Goal: Task Accomplishment & Management: Manage account settings

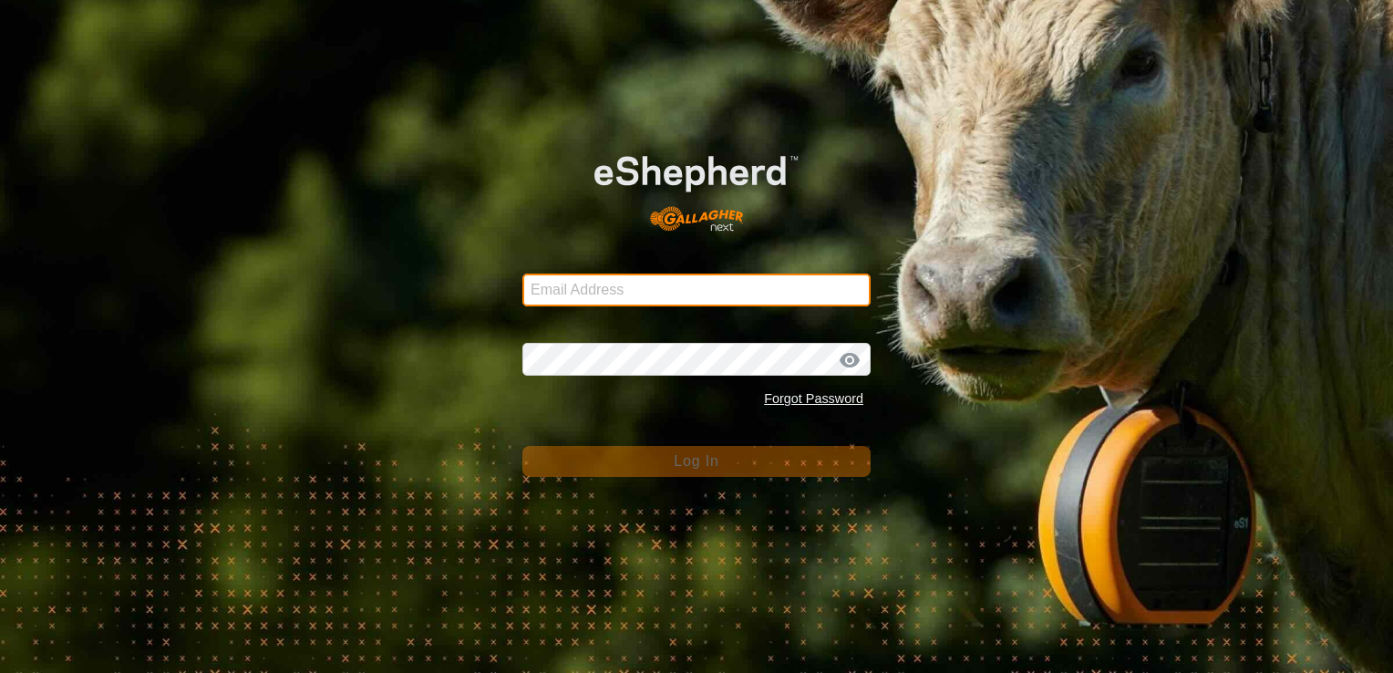
type input "[EMAIL_ADDRESS][DOMAIN_NAME]"
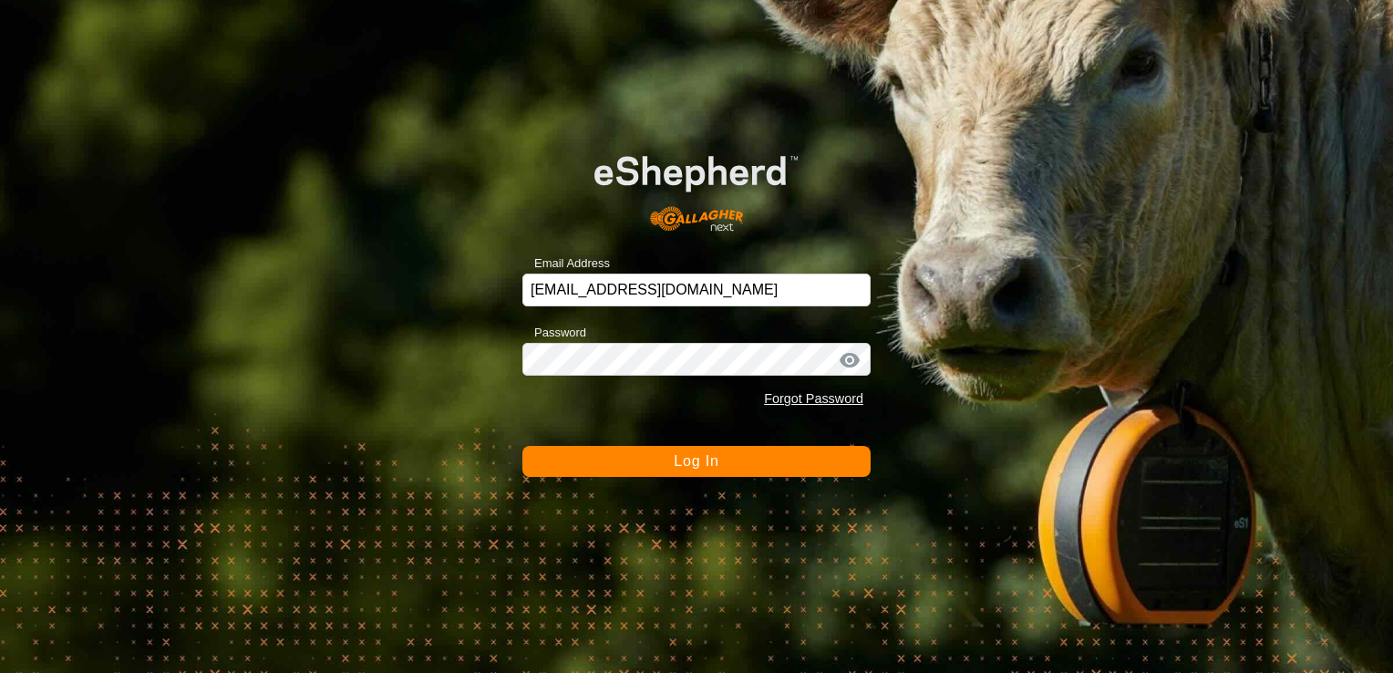
click at [664, 472] on button "Log In" at bounding box center [696, 461] width 348 height 31
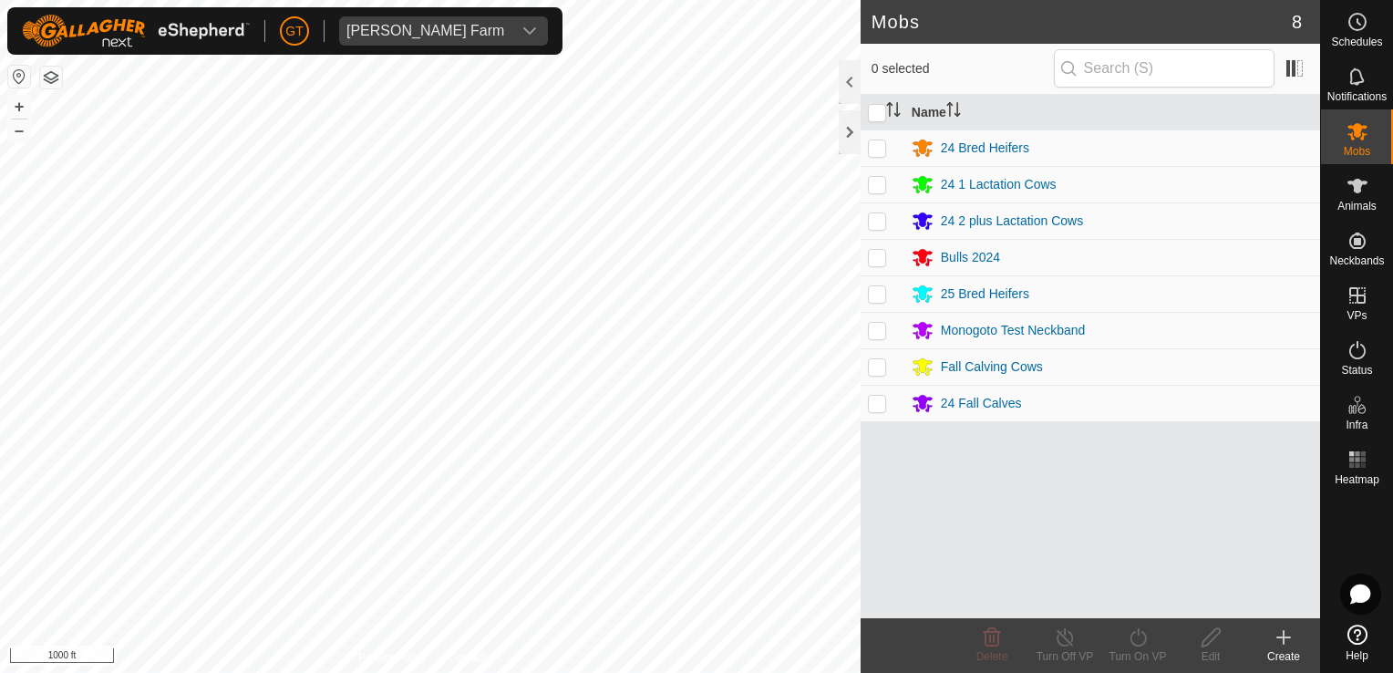
click at [678, 672] on html "GT Thoren Farm Schedules Notifications Mobs Animals Neckbands VPs Status Infra …" at bounding box center [696, 336] width 1393 height 673
click at [656, 672] on html "GT Thoren Farm Schedules Notifications Mobs Animals Neckbands VPs Status Infra …" at bounding box center [696, 336] width 1393 height 673
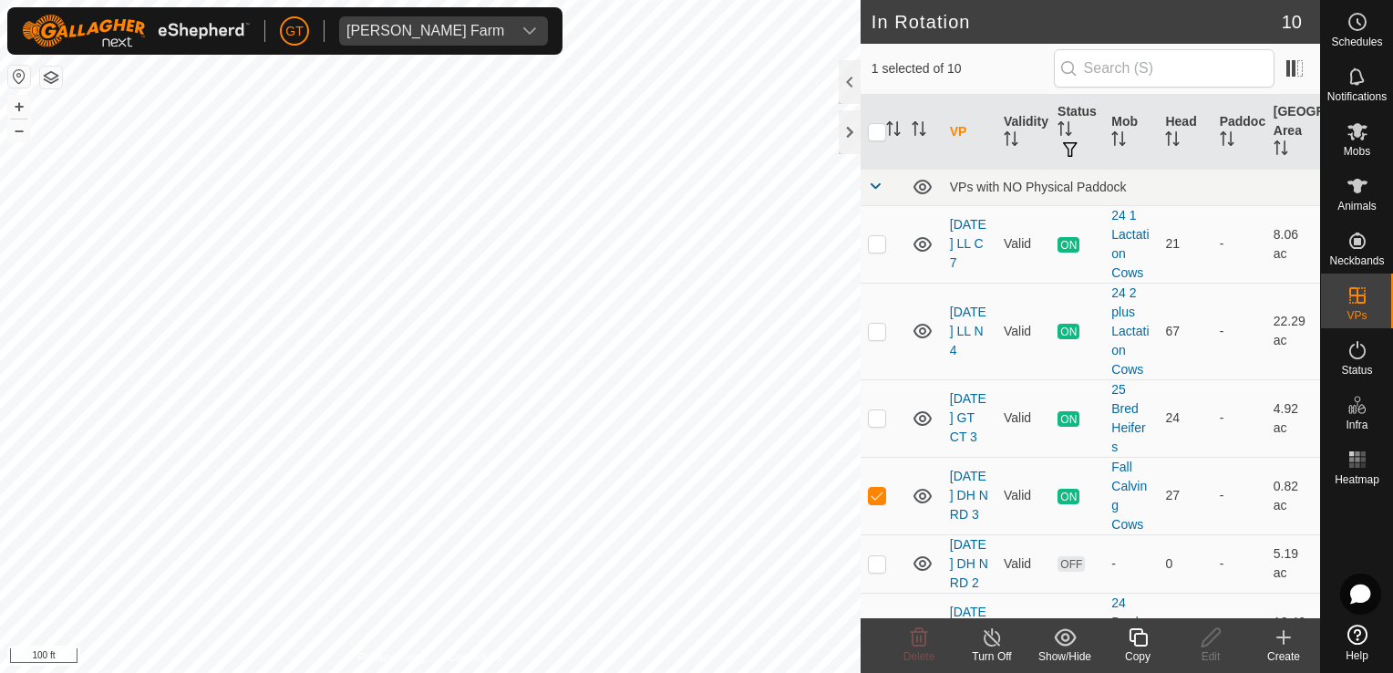
click at [1138, 640] on icon at bounding box center [1138, 637] width 23 height 22
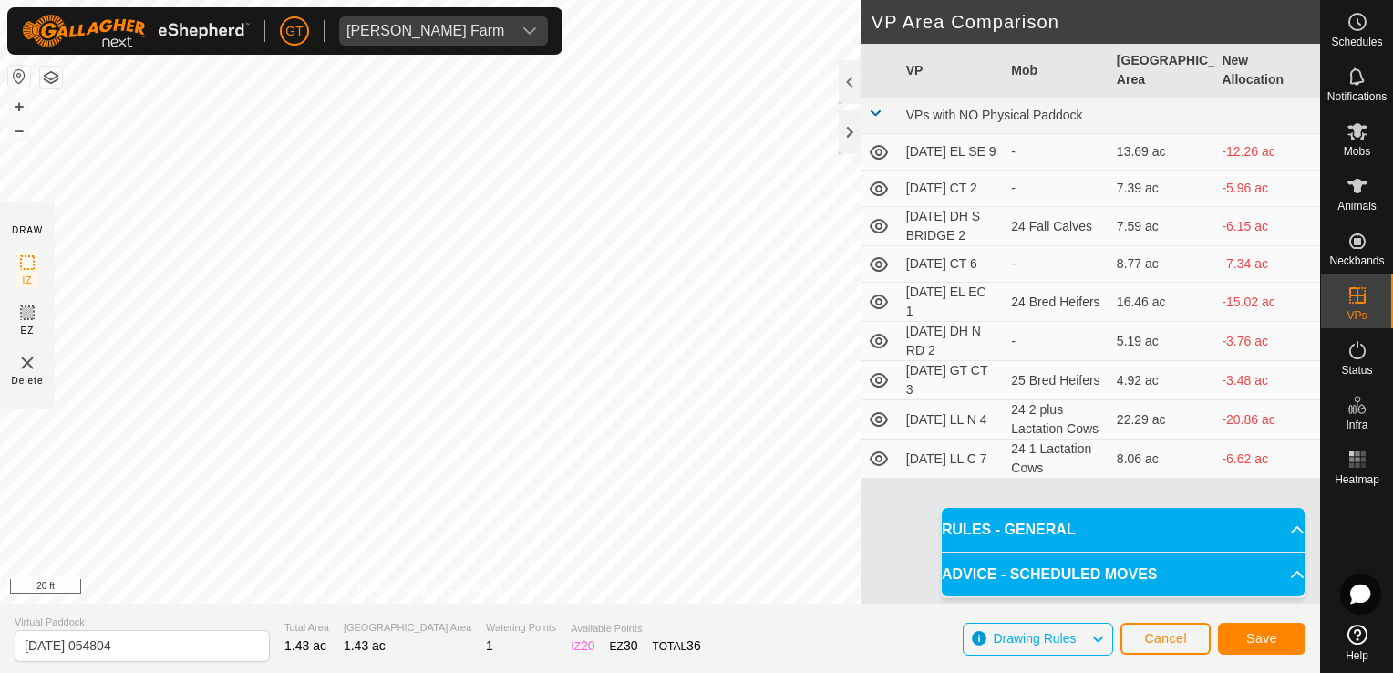
click at [602, 0] on html "GT Thoren Farm Schedules Notifications Mobs Animals Neckbands VPs Status Infra …" at bounding box center [696, 336] width 1393 height 673
click at [966, 342] on div "DRAW IZ EZ Delete Privacy Policy Contact Us IZ interior angle must be larger th…" at bounding box center [660, 302] width 1320 height 604
click at [0, 445] on html "GT Thoren Farm Schedules Notifications Mobs Animals Neckbands VPs Status Infra …" at bounding box center [696, 336] width 1393 height 673
click at [1066, 160] on div "DRAW IZ EZ Delete Privacy Policy Contact Us IZ interior angle must be larger th…" at bounding box center [660, 302] width 1320 height 604
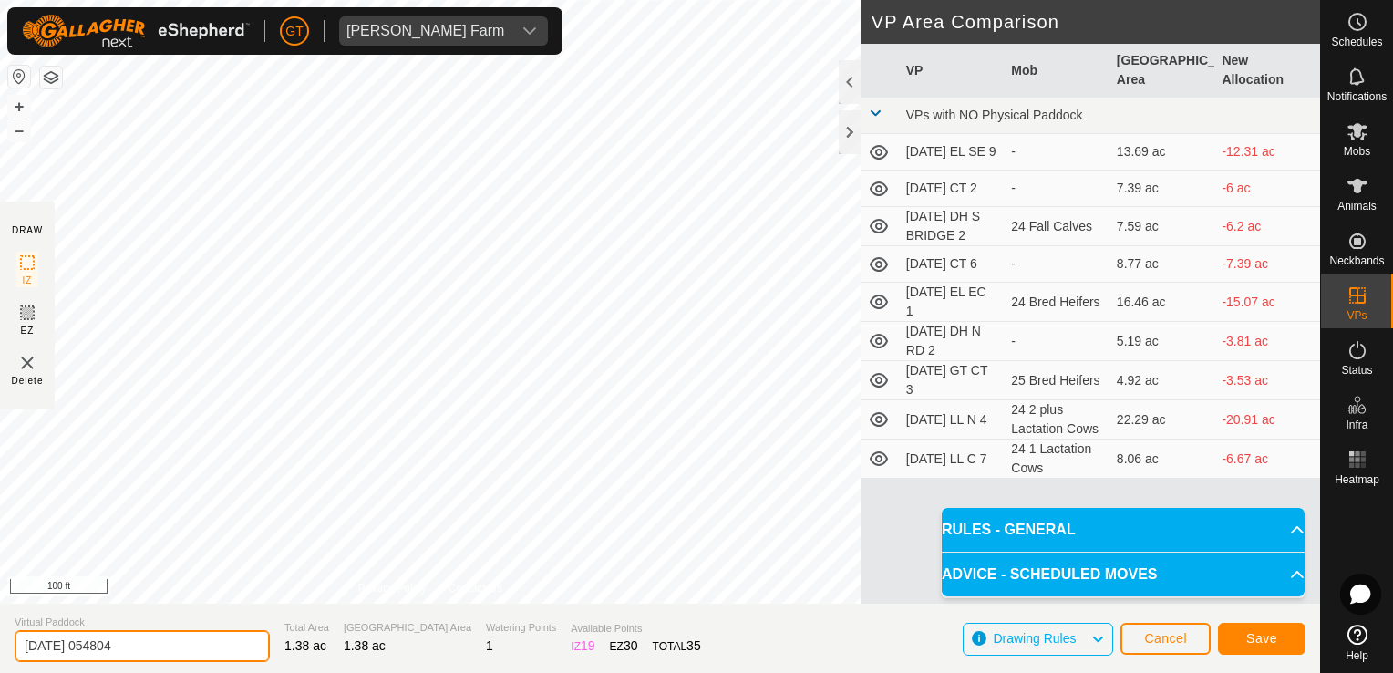
click at [150, 640] on input "2025-08-11 054804" at bounding box center [142, 646] width 255 height 32
type input "2025-08-11 DH N RD 4"
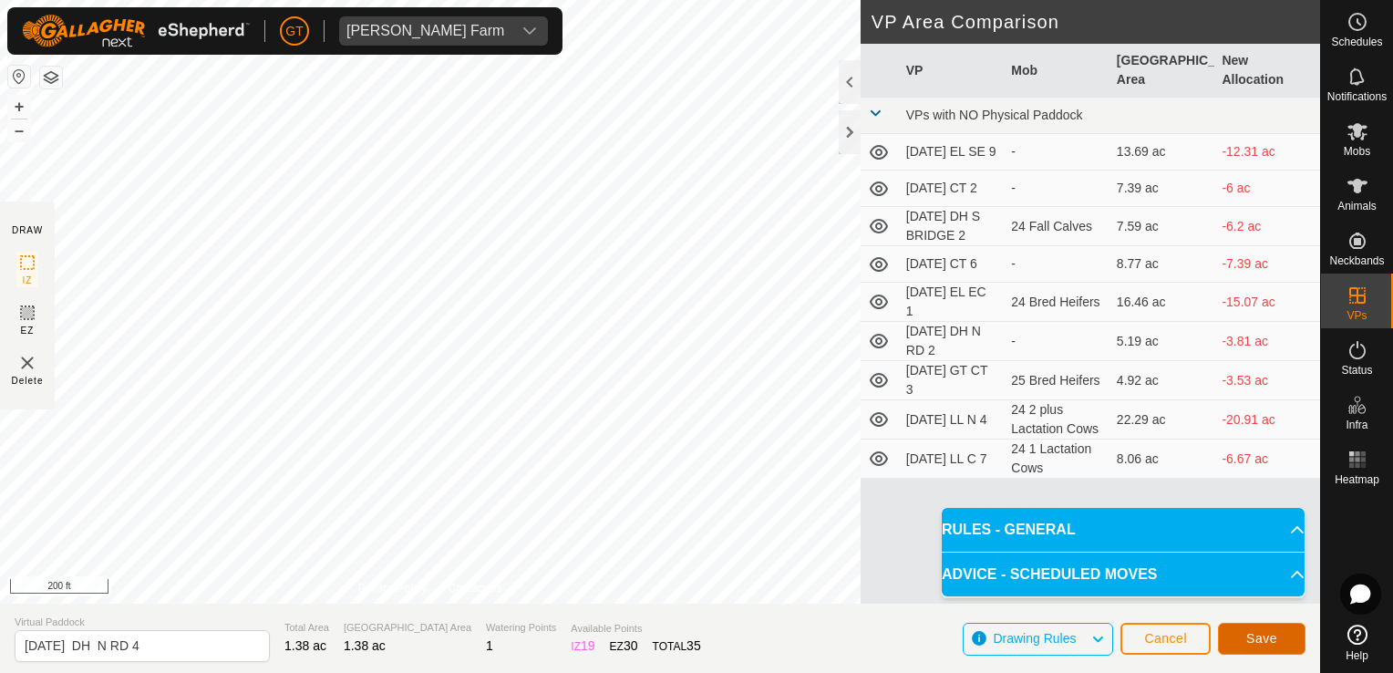
click at [1251, 638] on span "Save" at bounding box center [1261, 638] width 31 height 15
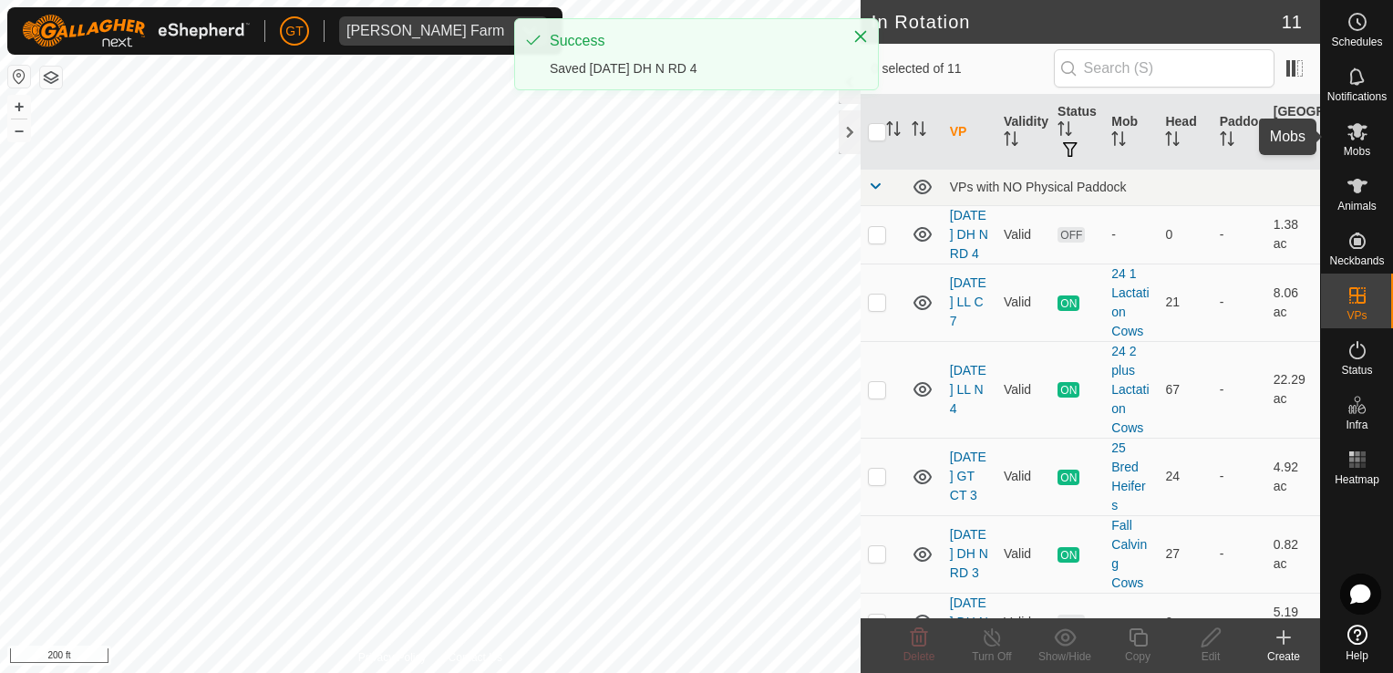
click at [1359, 137] on icon at bounding box center [1358, 131] width 22 height 22
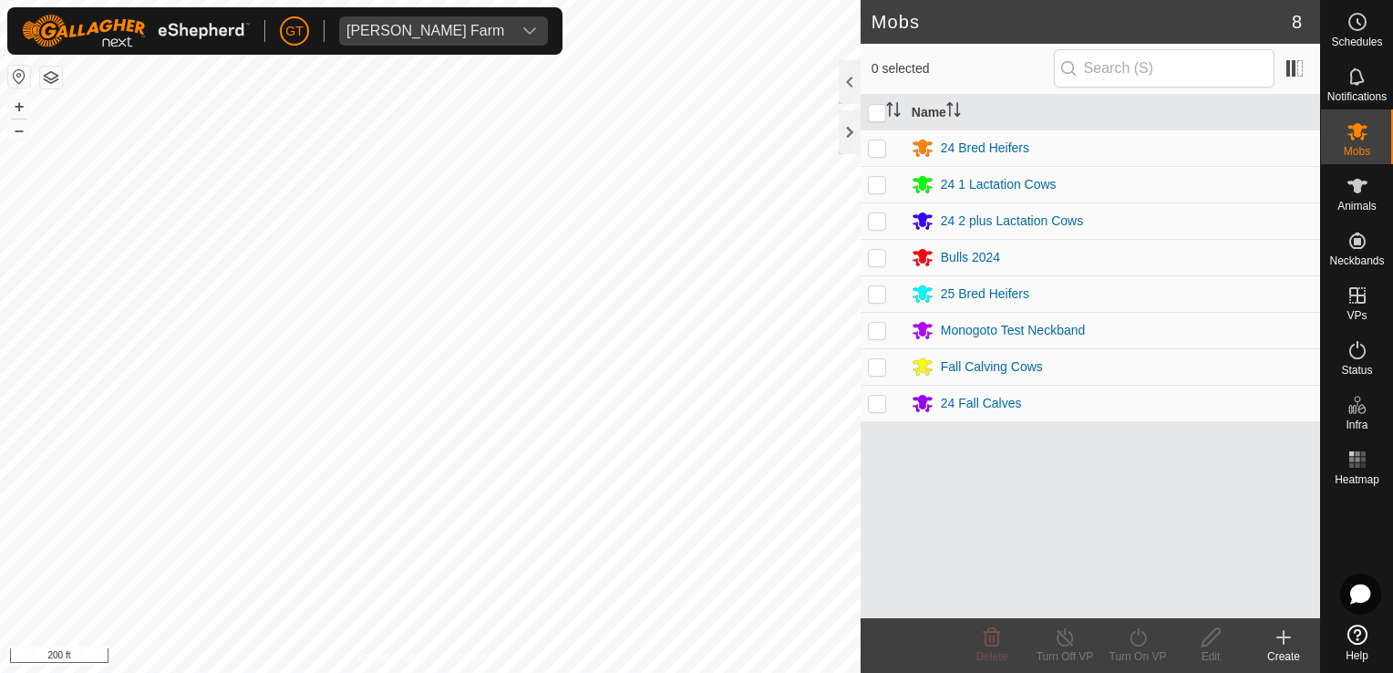
click at [877, 363] on p-checkbox at bounding box center [877, 366] width 18 height 15
checkbox input "true"
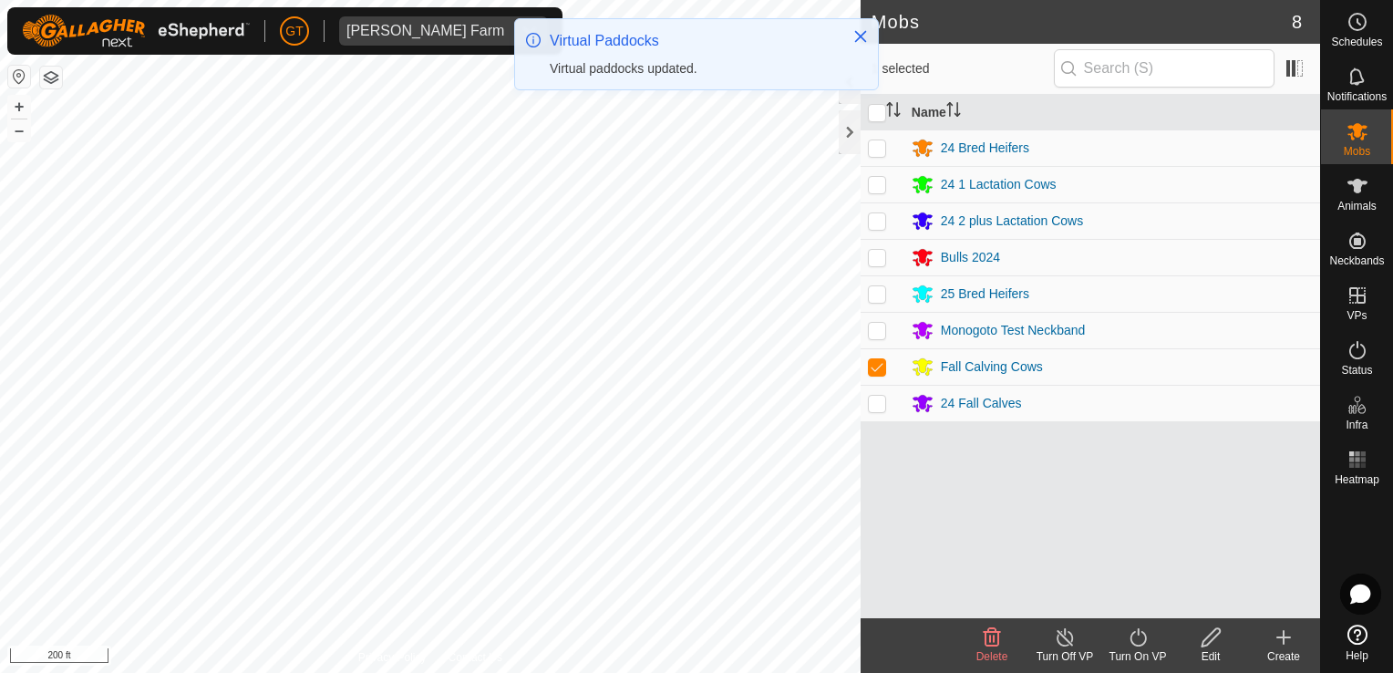
click at [1133, 630] on icon at bounding box center [1138, 637] width 23 height 22
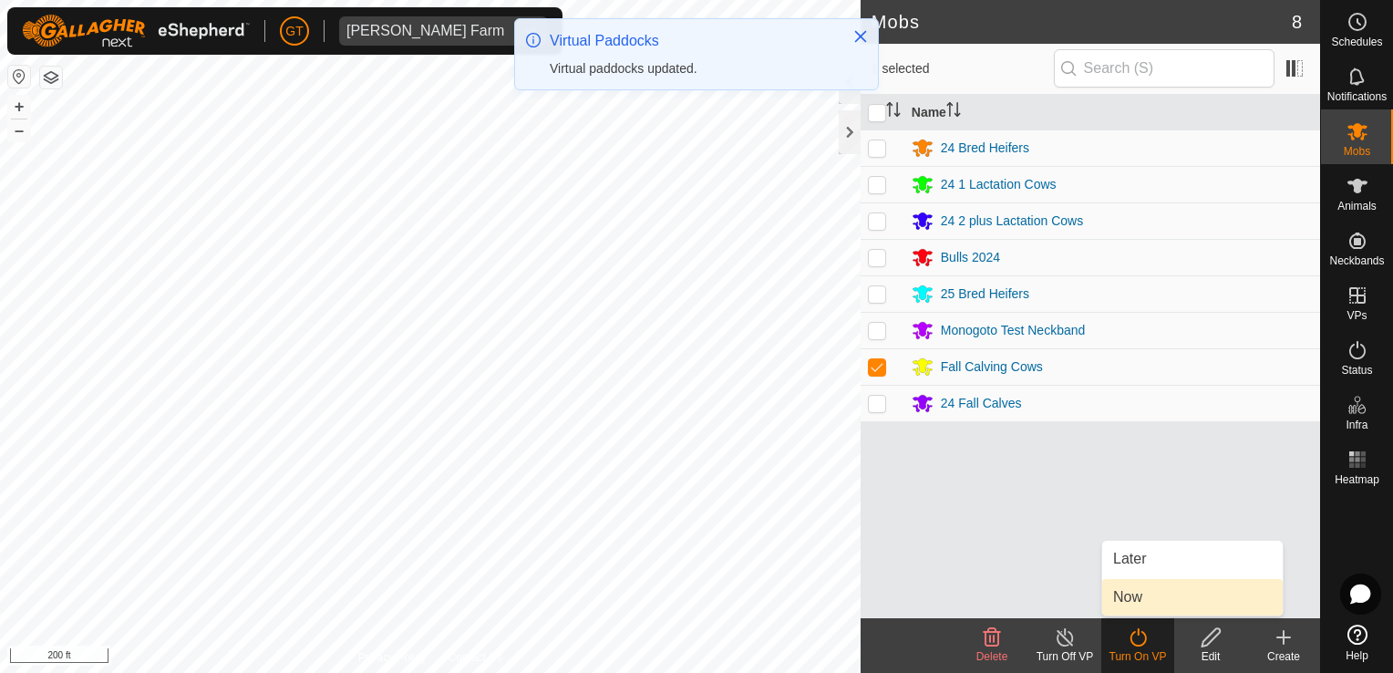
click at [1128, 597] on link "Now" at bounding box center [1192, 597] width 181 height 36
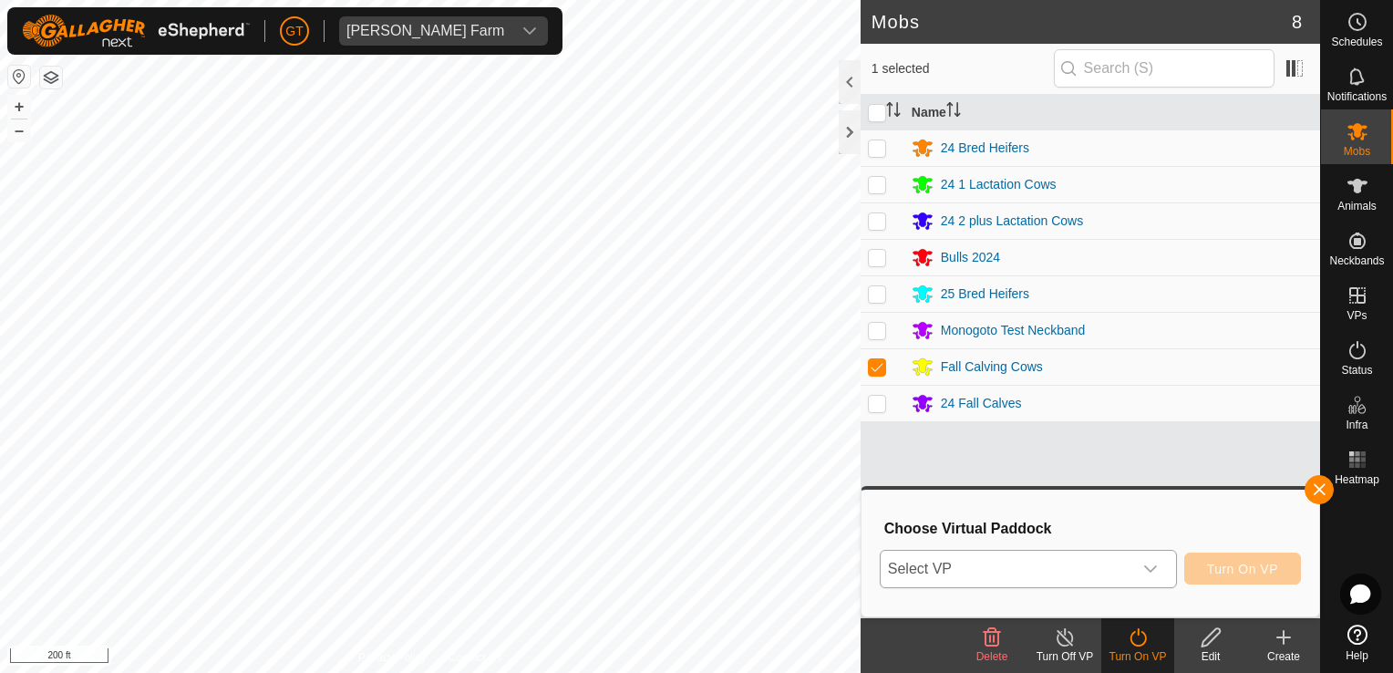
click at [1158, 569] on icon "dropdown trigger" at bounding box center [1150, 569] width 15 height 15
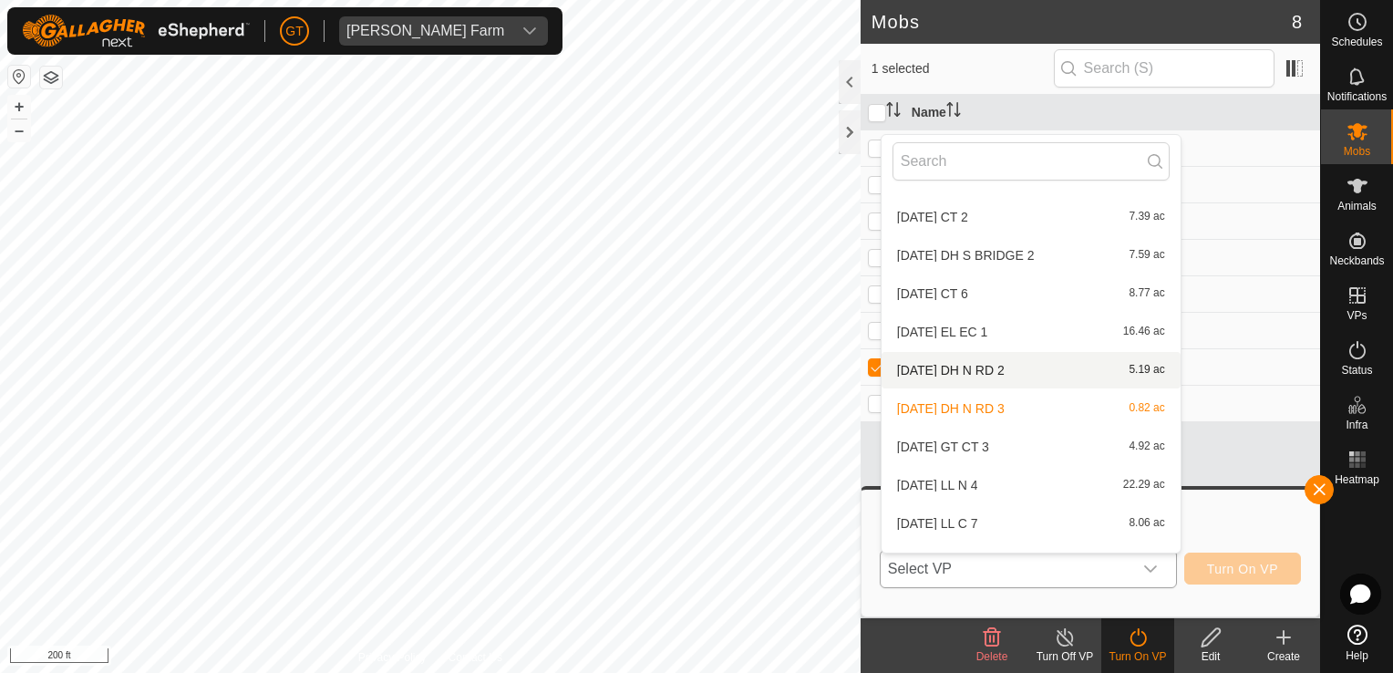
scroll to position [97, 0]
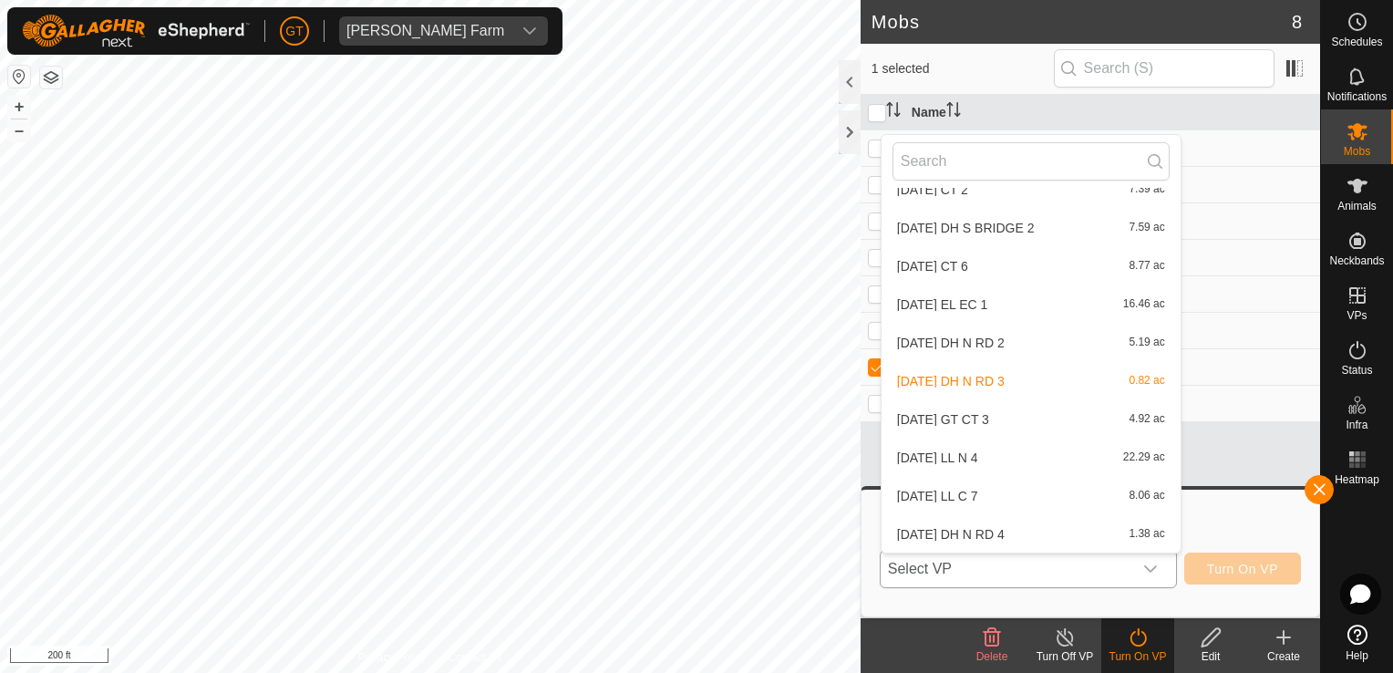
click at [1053, 533] on li "2025-08-11 DH N RD 4 1.38 ac" at bounding box center [1031, 534] width 299 height 36
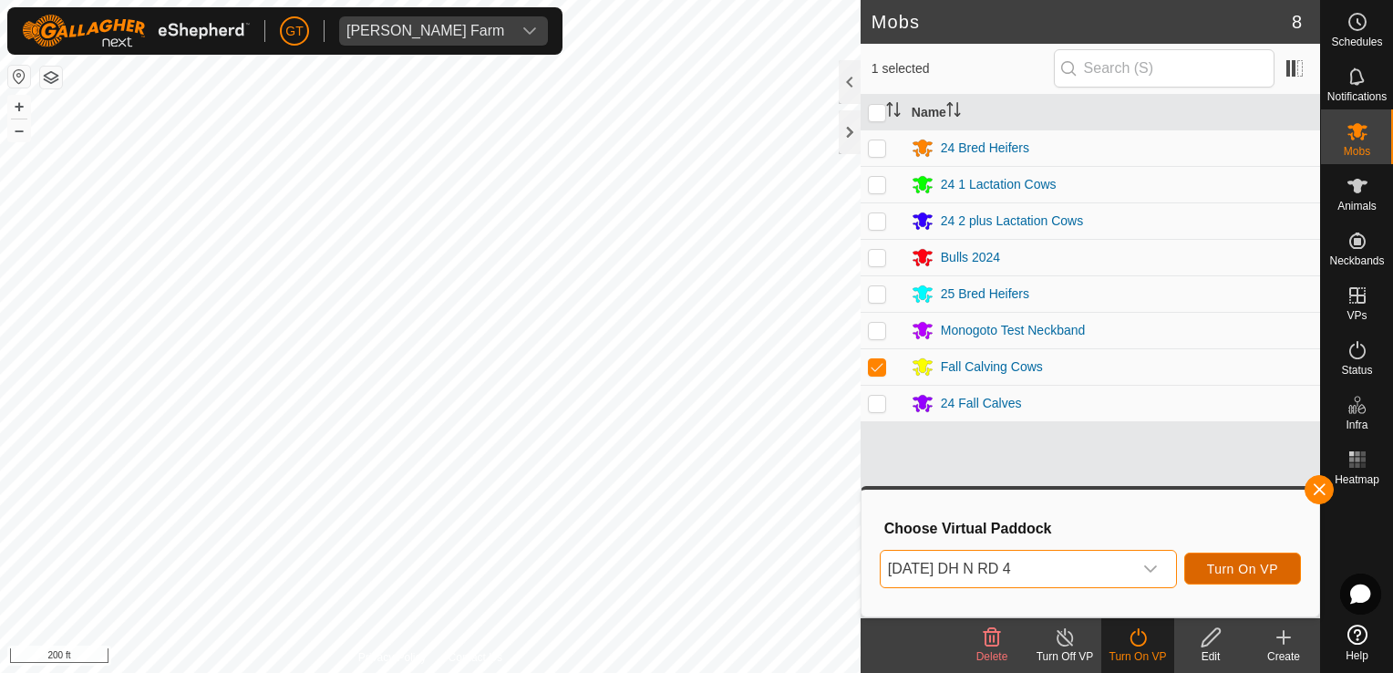
click at [1230, 565] on span "Turn On VP" at bounding box center [1242, 569] width 71 height 15
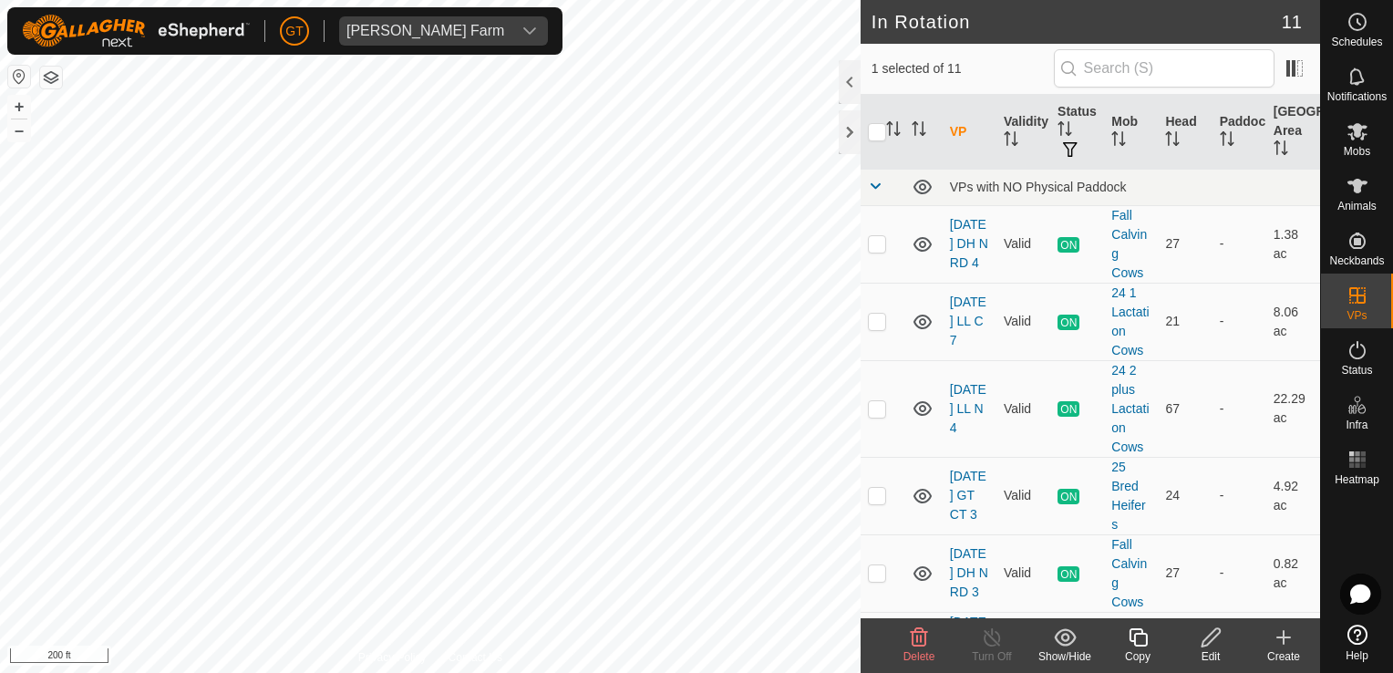
click at [912, 633] on icon at bounding box center [919, 637] width 17 height 18
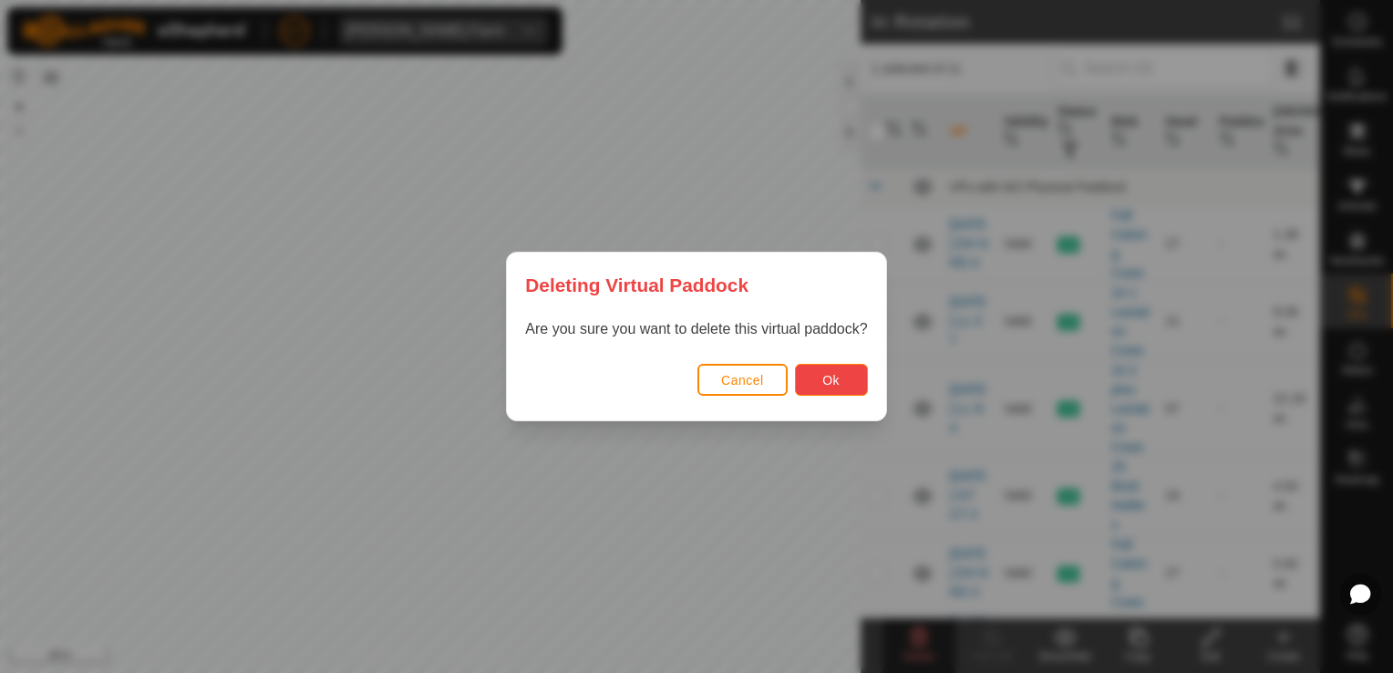
click at [828, 377] on span "Ok" at bounding box center [830, 380] width 17 height 15
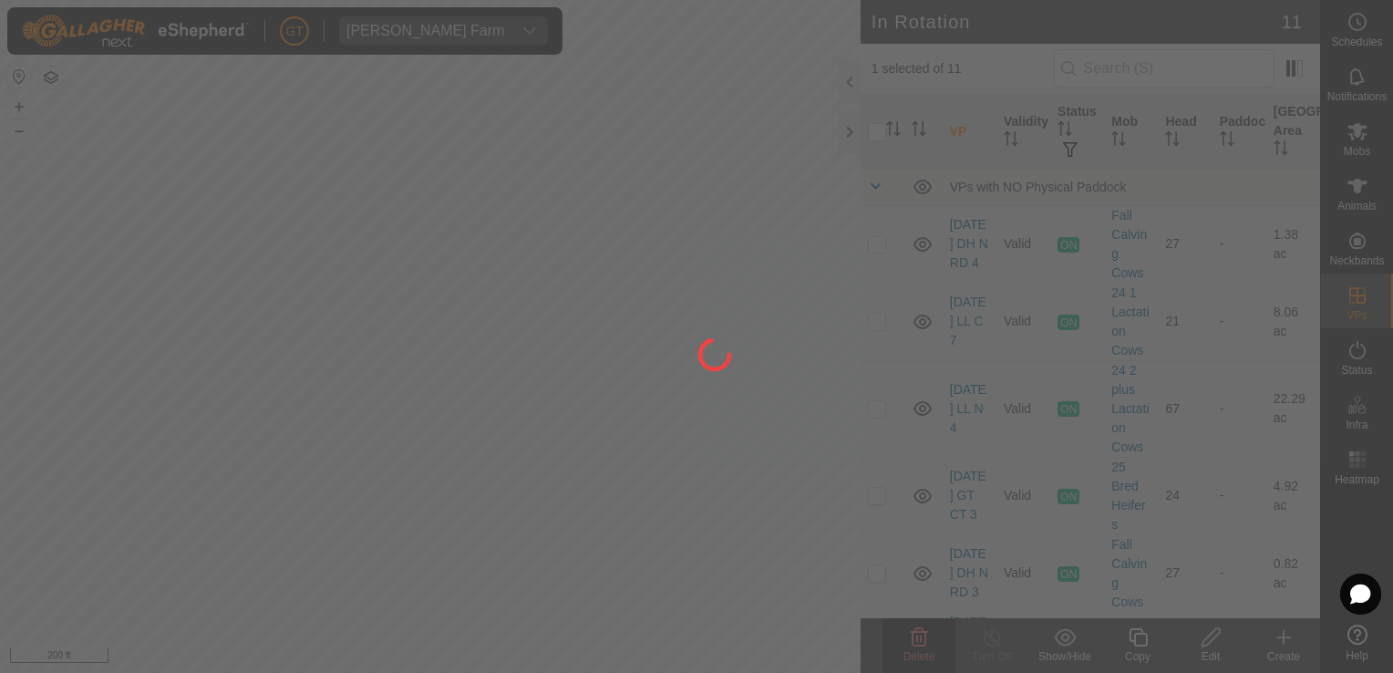
checkbox input "false"
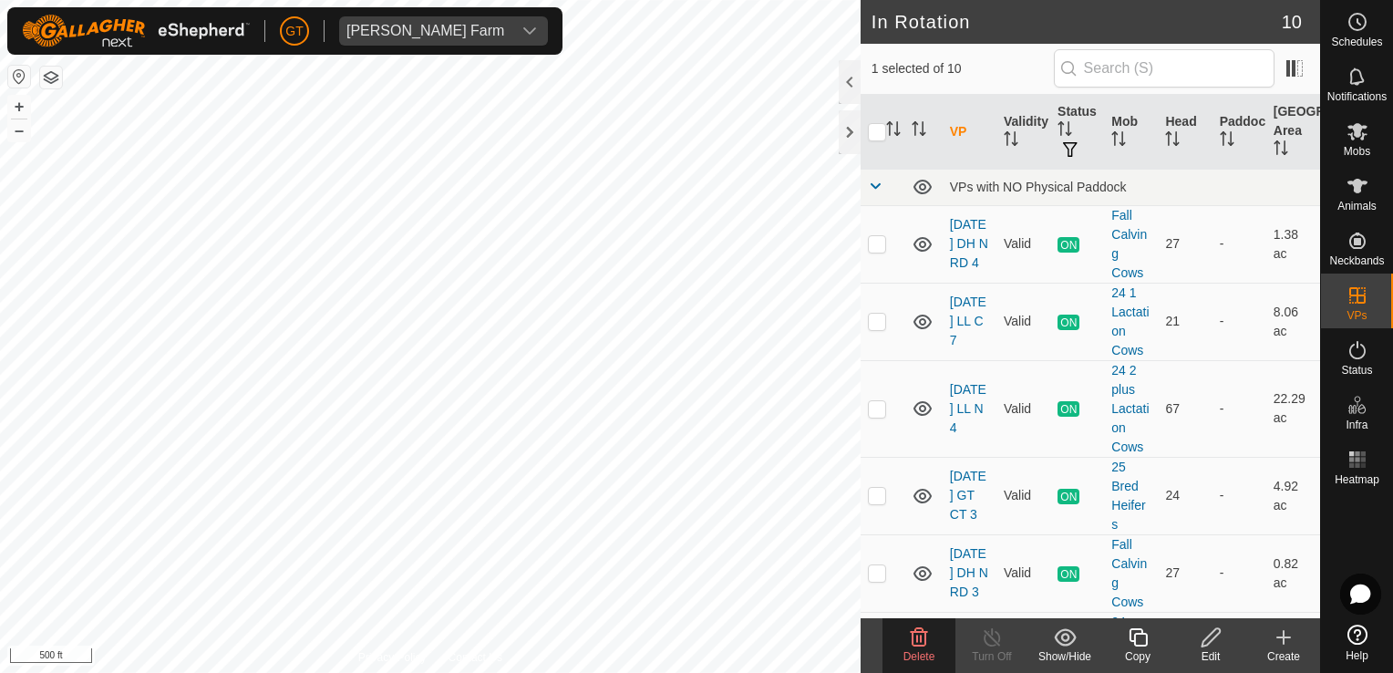
click at [928, 636] on icon at bounding box center [919, 637] width 22 height 22
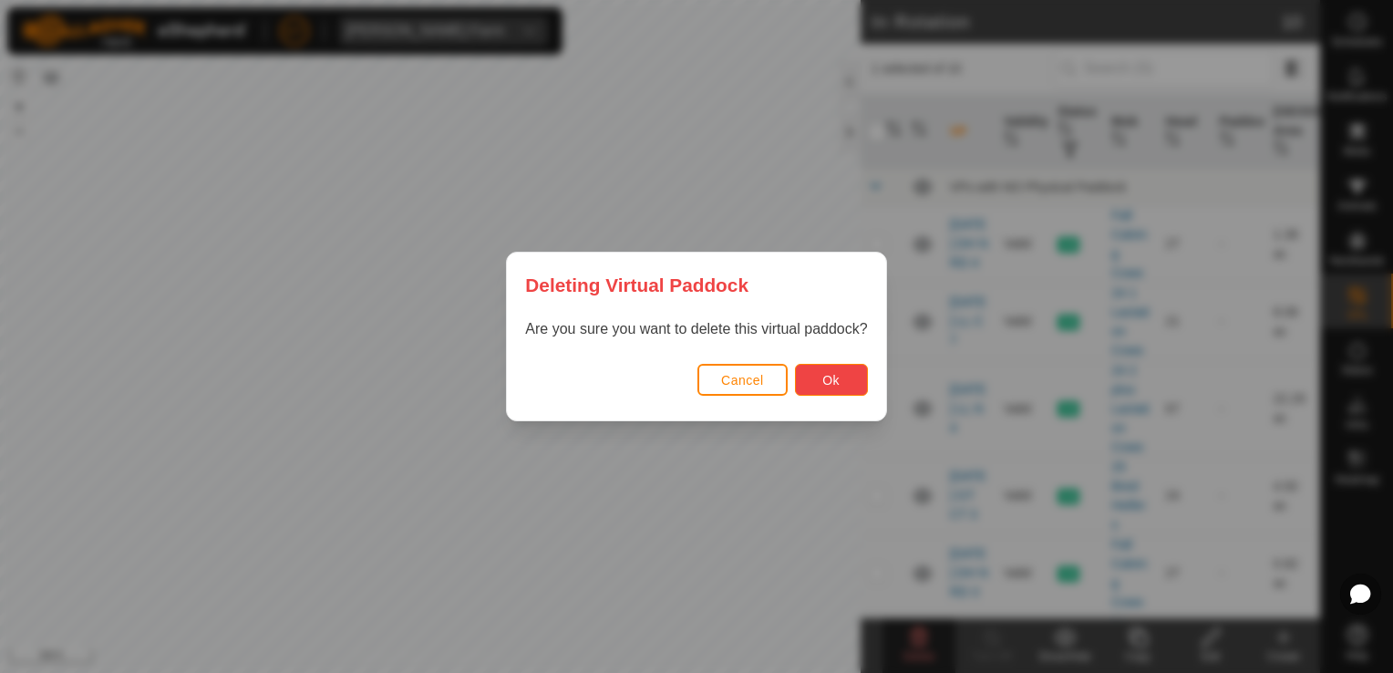
click at [826, 388] on button "Ok" at bounding box center [831, 380] width 73 height 32
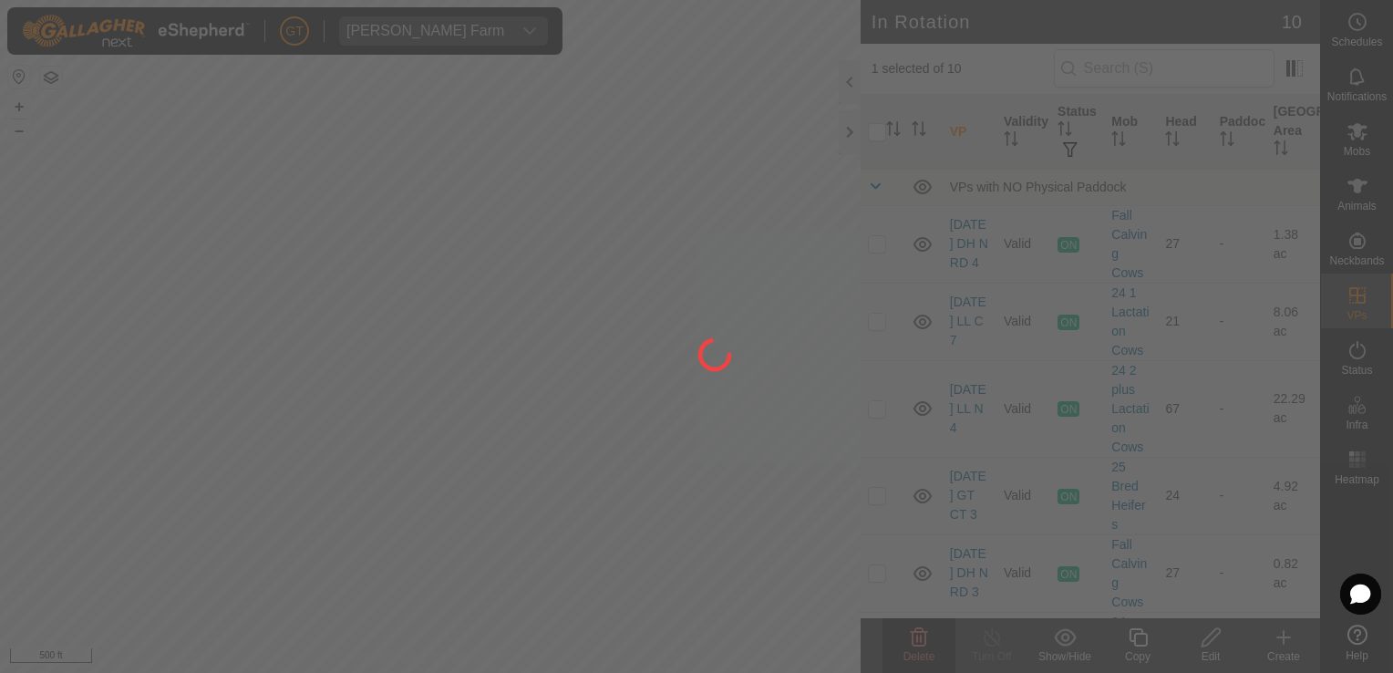
checkbox input "false"
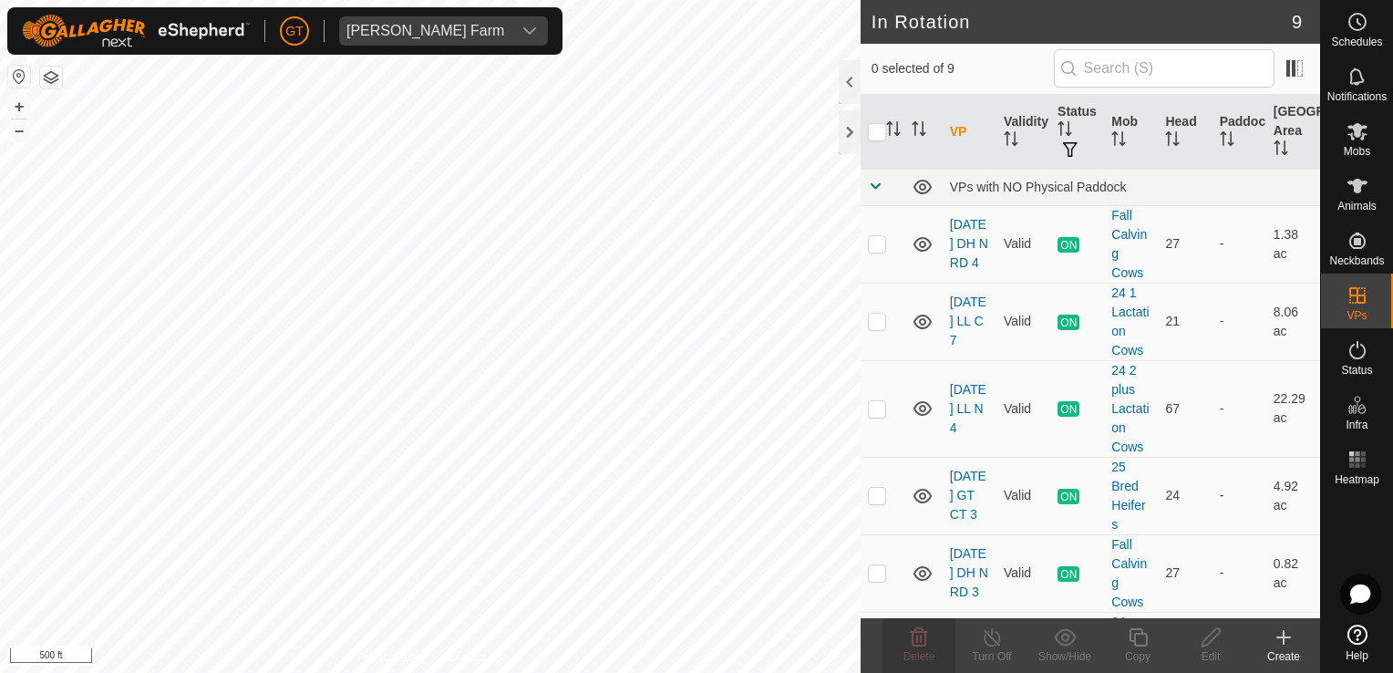
checkbox input "true"
click at [922, 635] on icon at bounding box center [919, 637] width 22 height 22
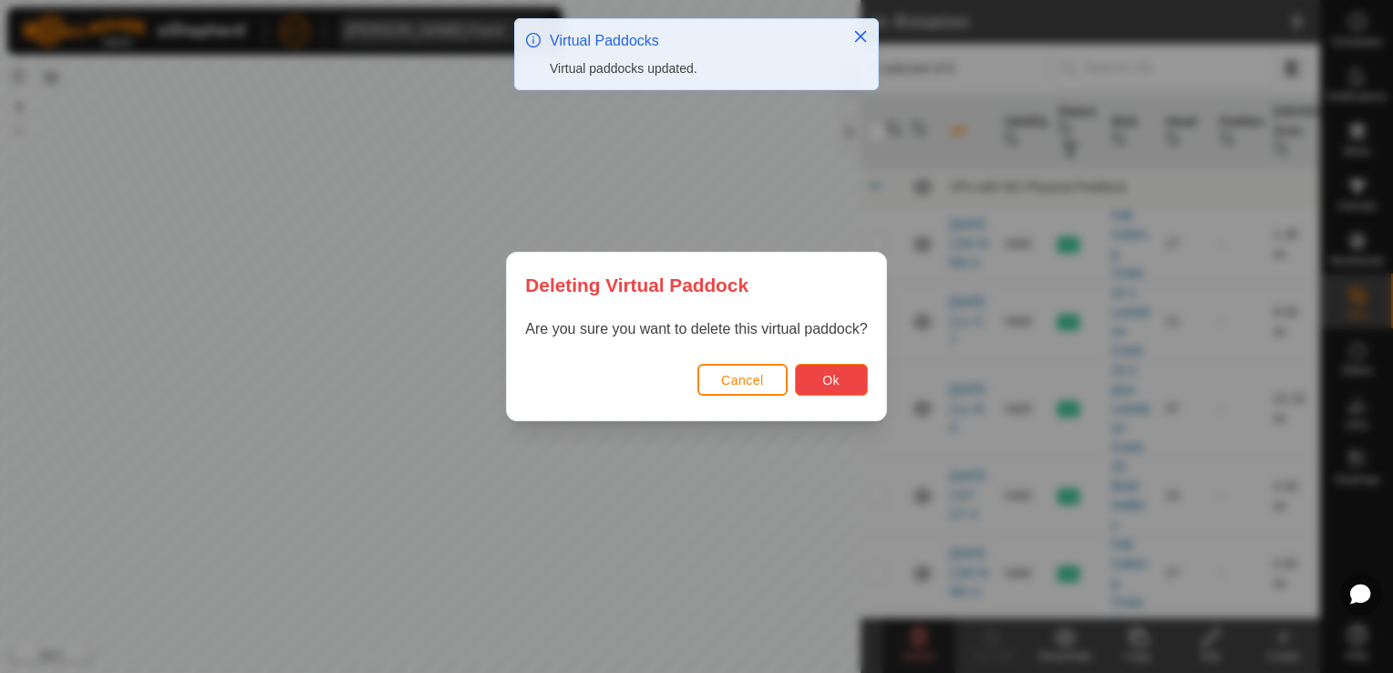
click at [829, 378] on span "Ok" at bounding box center [830, 380] width 17 height 15
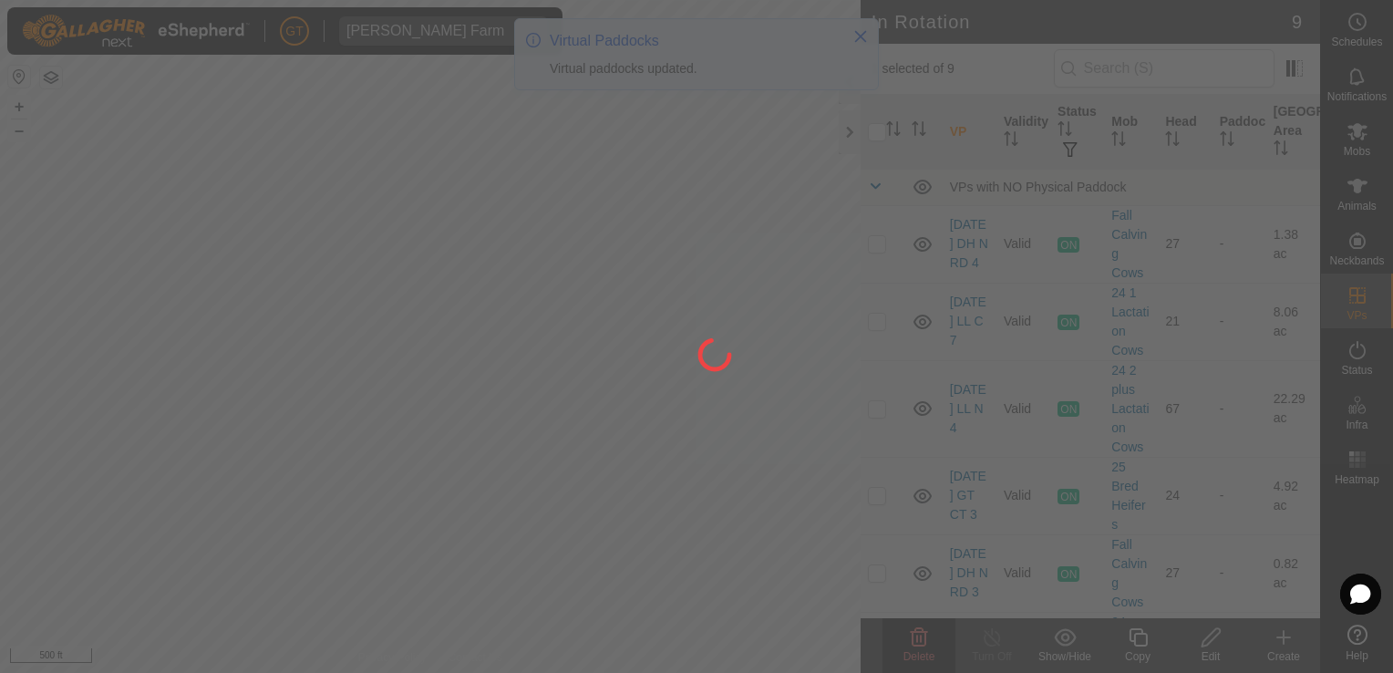
checkbox input "false"
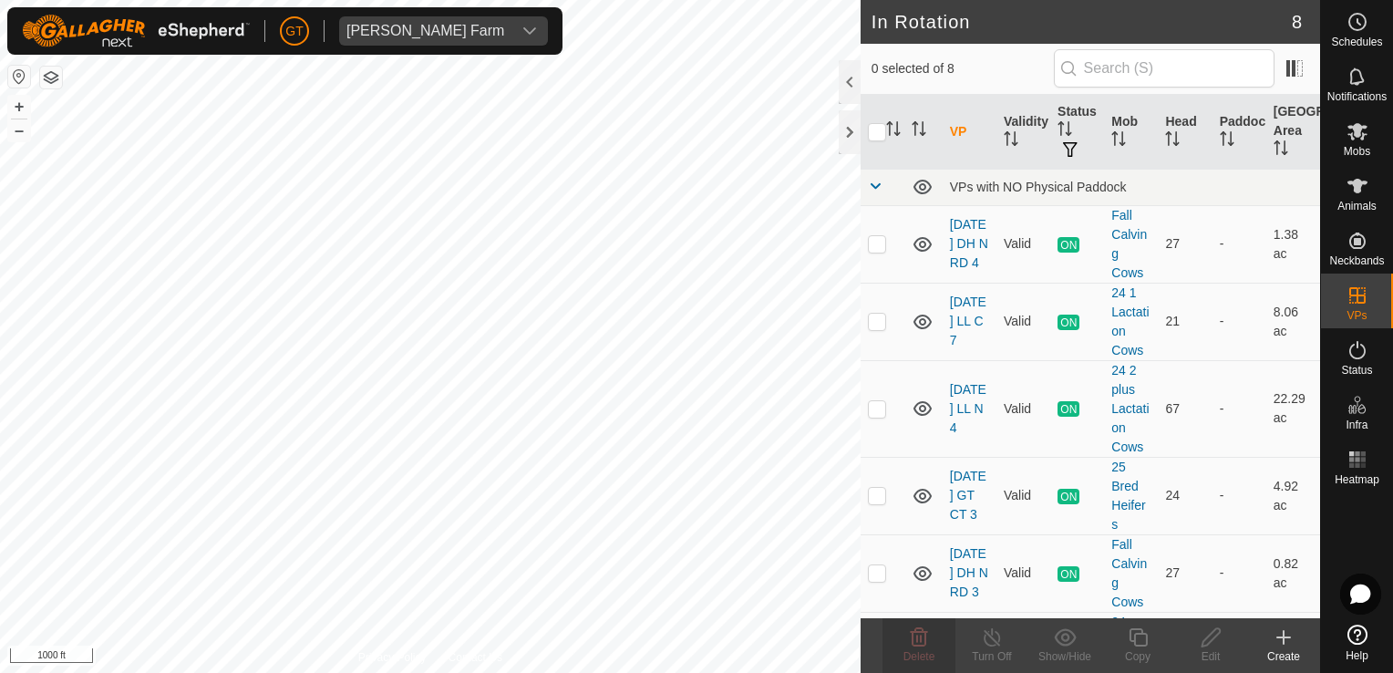
click at [0, 363] on html "GT Thoren Farm Schedules Notifications Mobs Animals Neckbands VPs Status Infra …" at bounding box center [696, 336] width 1393 height 673
